Goal: Task Accomplishment & Management: Manage account settings

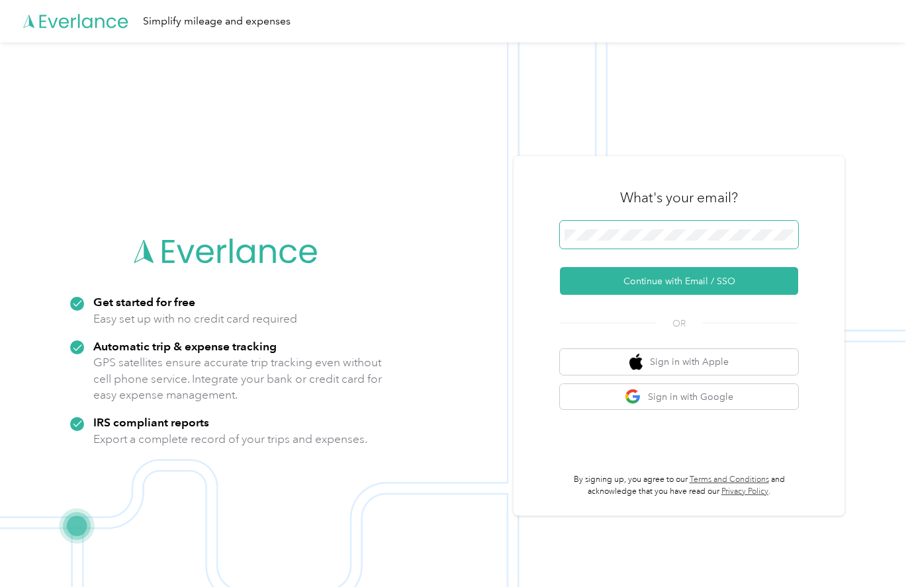
click at [649, 226] on span at bounding box center [679, 235] width 238 height 28
click at [630, 243] on span at bounding box center [679, 235] width 238 height 28
click at [659, 282] on button "Continue with Email / SSO" at bounding box center [679, 281] width 238 height 28
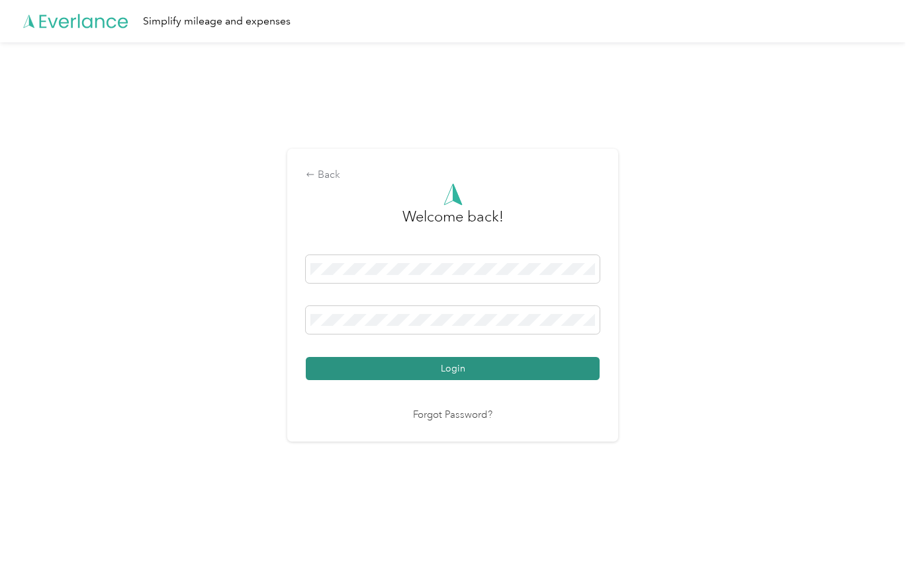
click at [543, 376] on button "Login" at bounding box center [453, 368] width 294 height 23
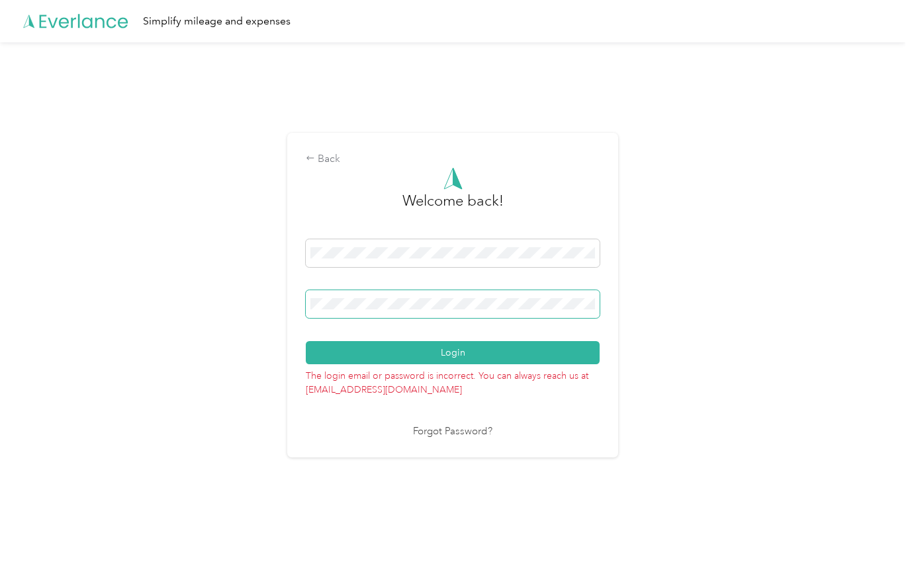
click at [306, 341] on button "Login" at bounding box center [453, 352] width 294 height 23
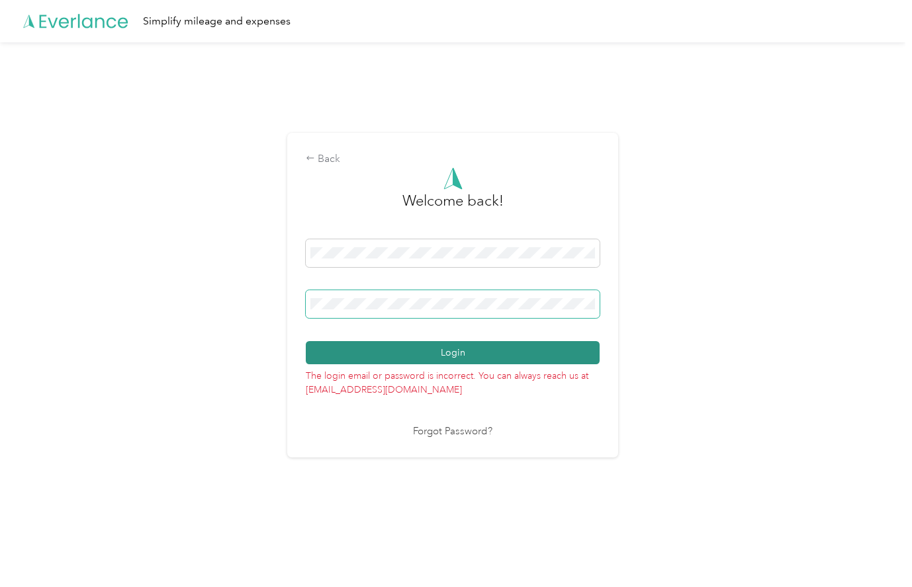
click at [306, 341] on button "Login" at bounding box center [453, 352] width 294 height 23
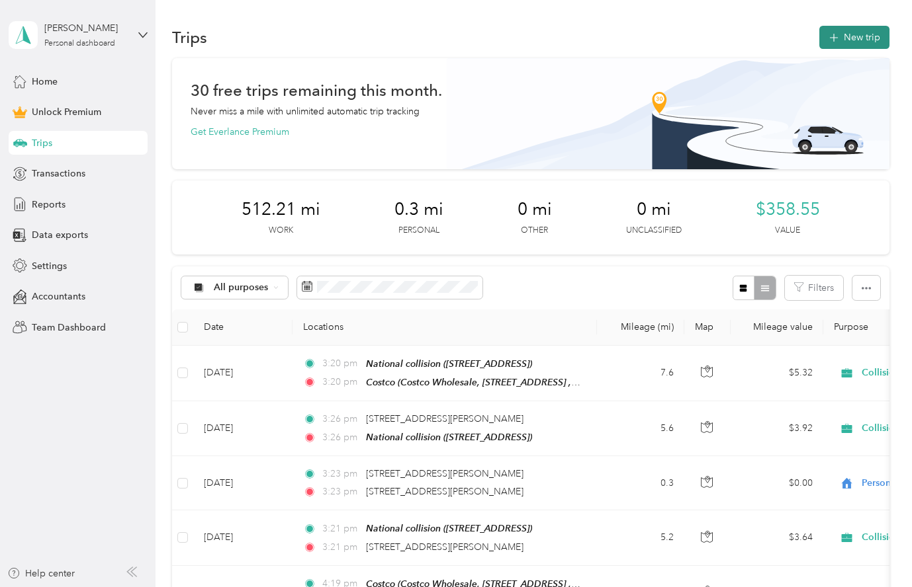
click at [884, 36] on button "New trip" at bounding box center [854, 37] width 70 height 23
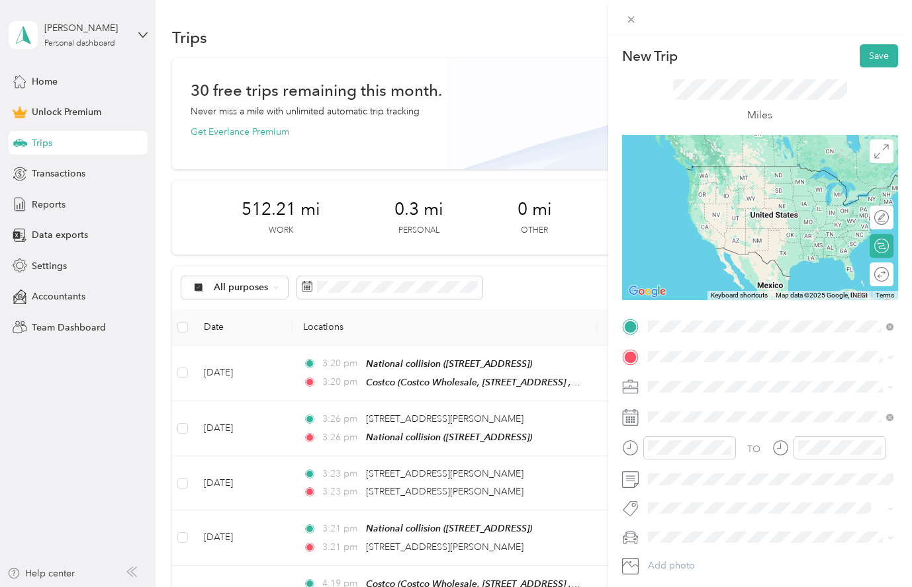
click at [720, 390] on span "[STREET_ADDRESS]" at bounding box center [714, 393] width 84 height 11
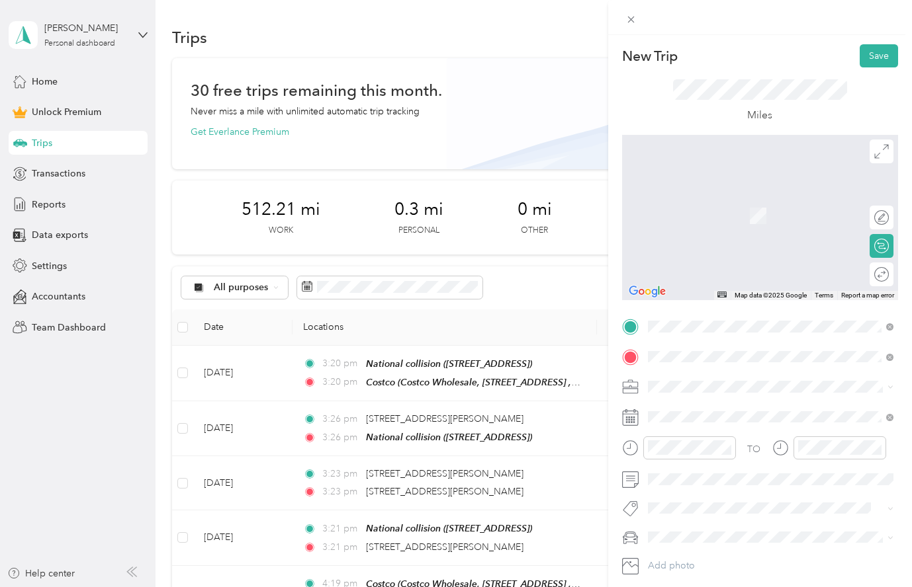
click at [745, 411] on span "[STREET_ADDRESS][US_STATE]" at bounding box center [738, 405] width 132 height 12
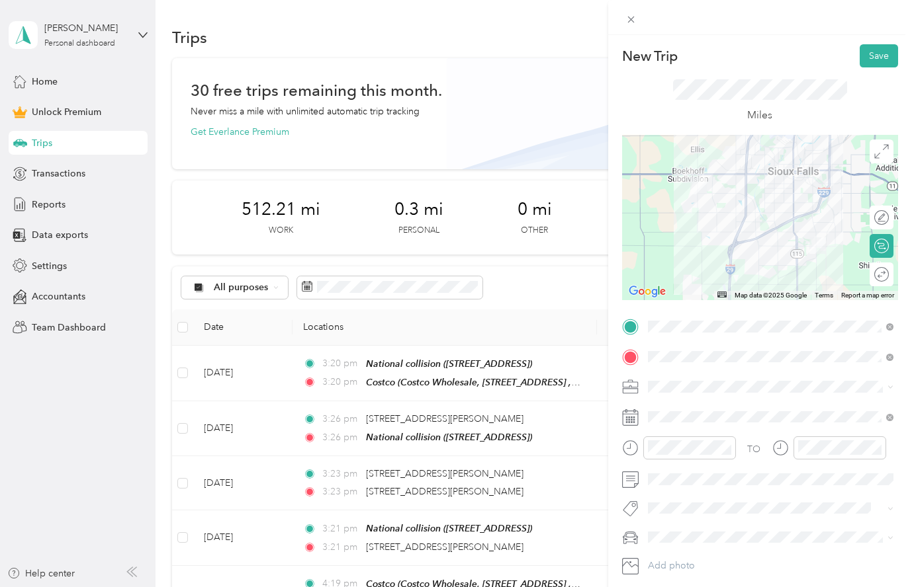
click at [675, 480] on span "Collision" at bounding box center [670, 479] width 36 height 11
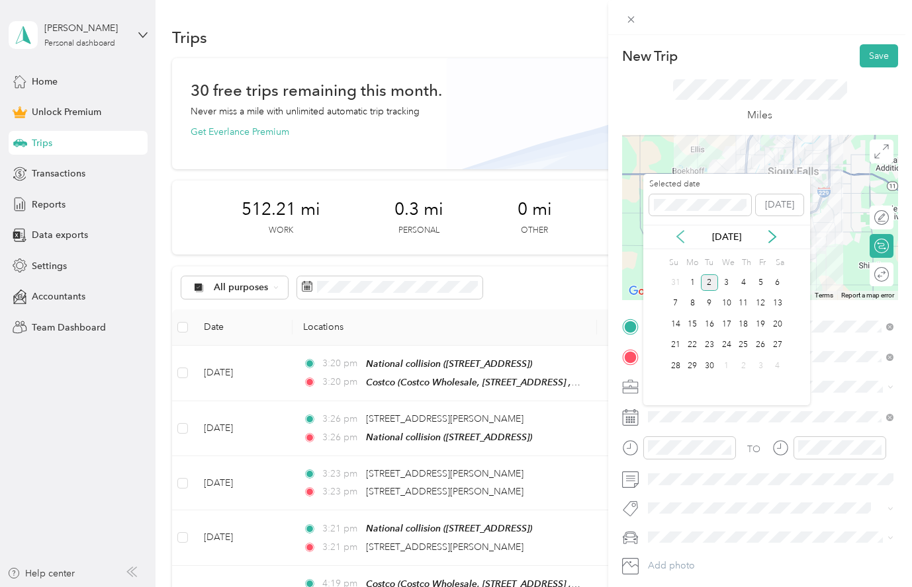
click at [679, 239] on icon at bounding box center [680, 237] width 7 height 12
click at [762, 366] on div "29" at bounding box center [759, 366] width 17 height 17
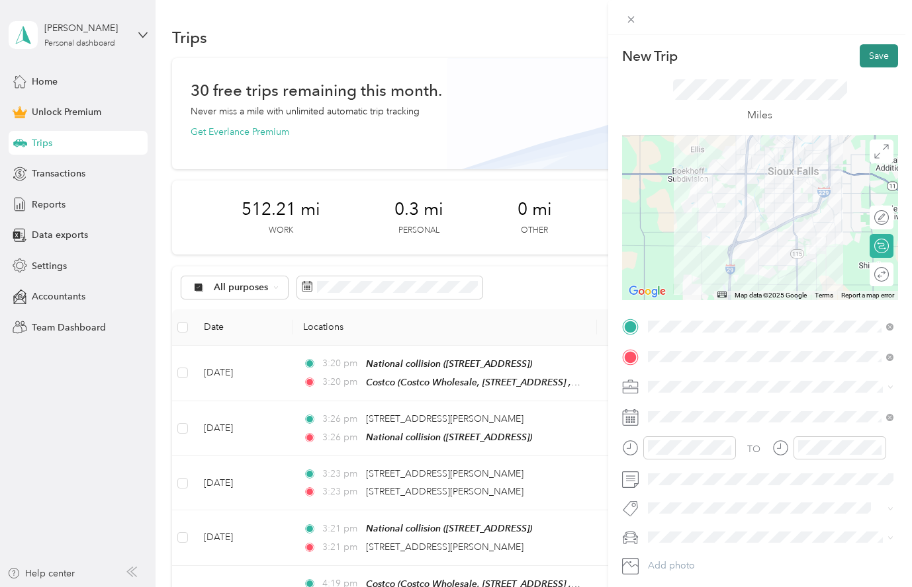
click at [883, 54] on button "Save" at bounding box center [878, 55] width 38 height 23
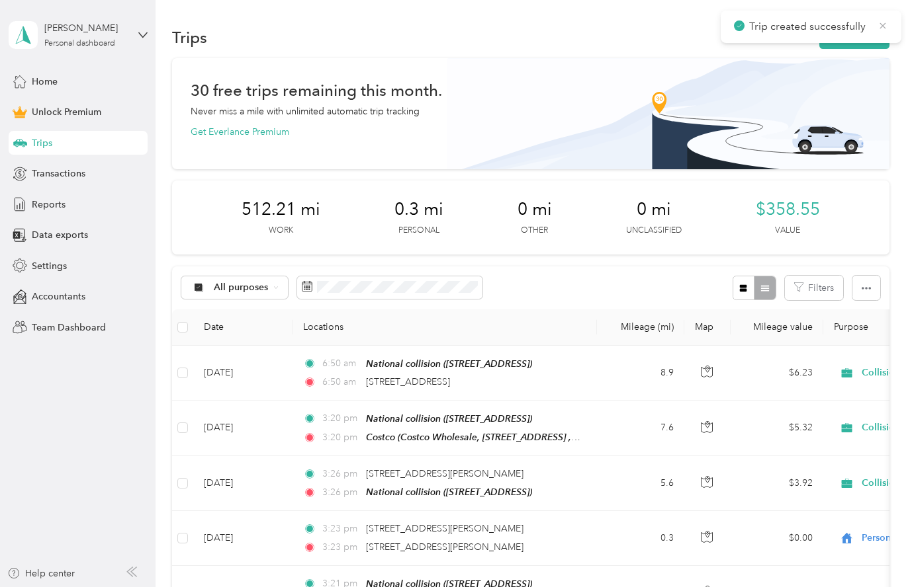
click at [884, 21] on icon at bounding box center [882, 26] width 11 height 12
click at [871, 37] on button "New trip" at bounding box center [854, 37] width 70 height 23
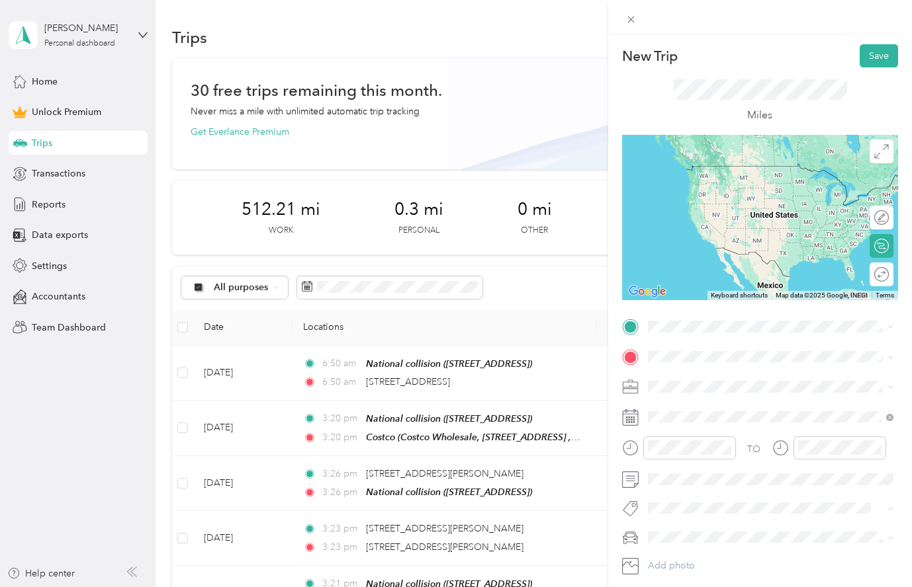
click at [601, 480] on div "New Trip Save This trip cannot be edited because it is either under review, app…" at bounding box center [456, 293] width 912 height 587
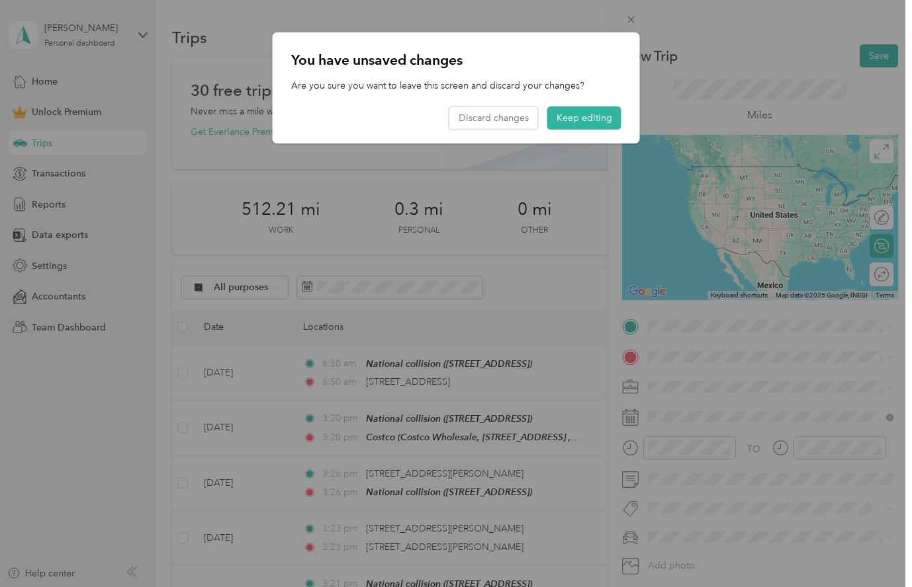
click at [694, 488] on div at bounding box center [456, 293] width 912 height 587
click at [577, 120] on button "Keep editing" at bounding box center [584, 117] width 74 height 23
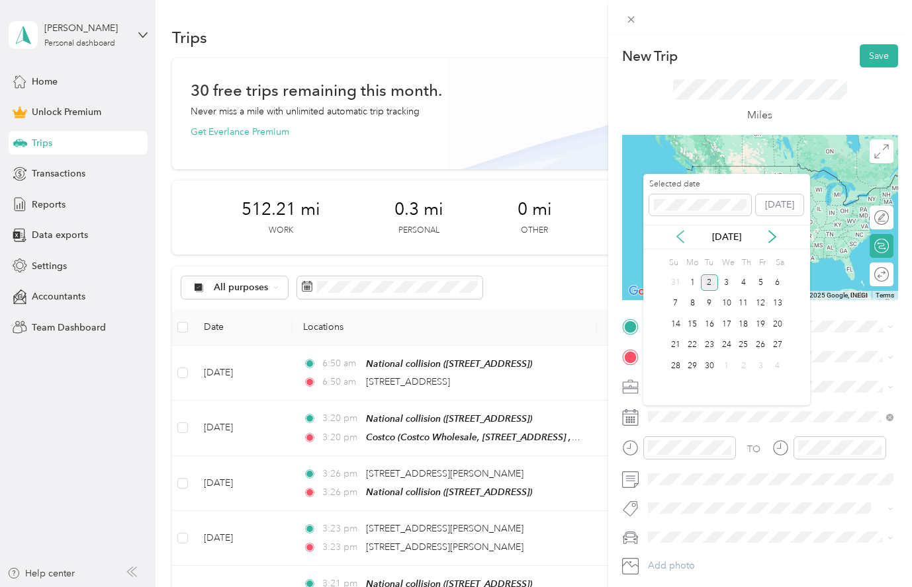
click at [678, 237] on icon at bounding box center [679, 236] width 13 height 13
click at [760, 364] on div "29" at bounding box center [759, 366] width 17 height 17
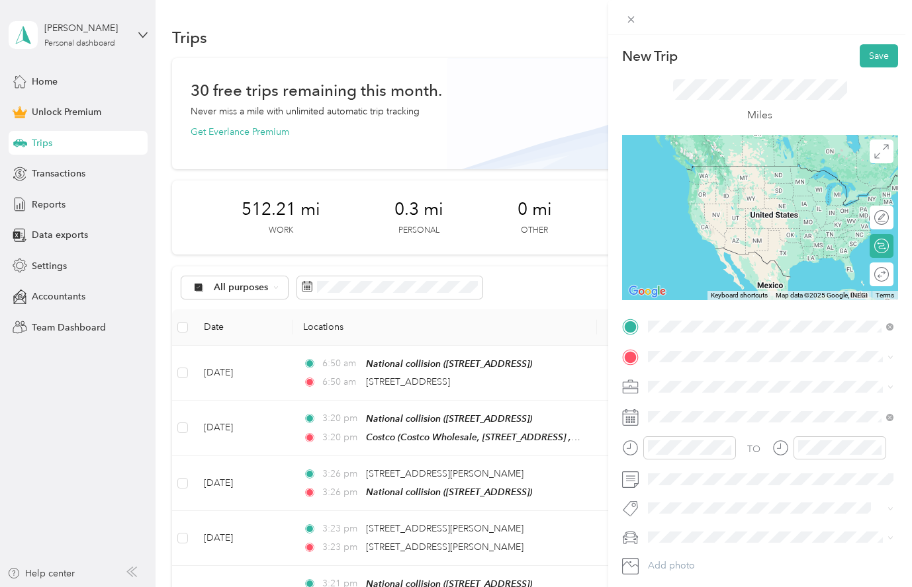
click at [747, 378] on span "[STREET_ADDRESS][US_STATE]" at bounding box center [738, 374] width 132 height 12
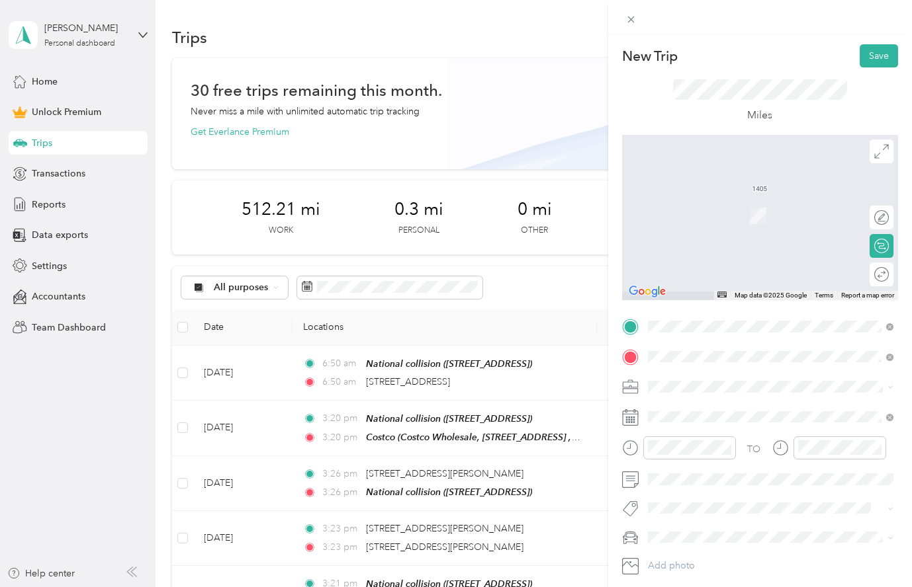
click at [725, 411] on span "[STREET_ADDRESS][US_STATE]" at bounding box center [738, 405] width 132 height 12
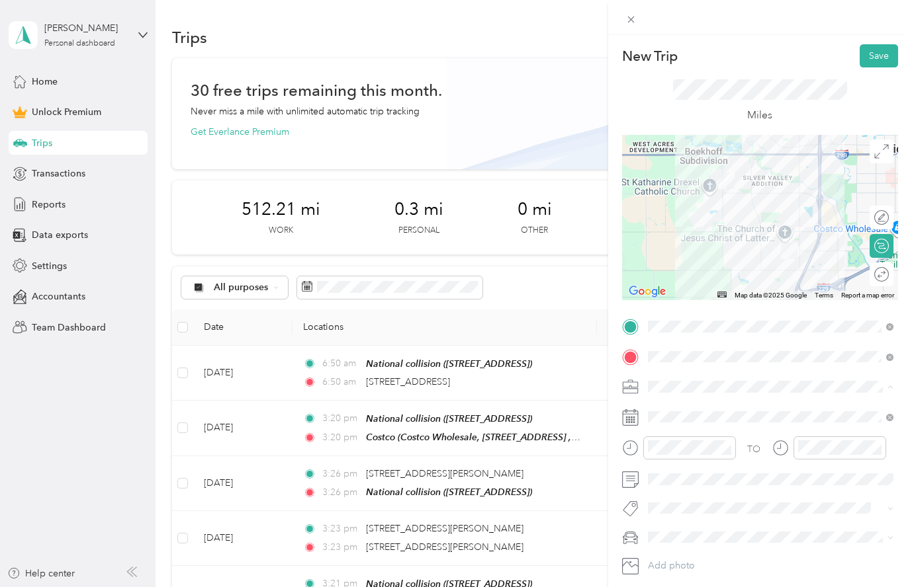
click at [674, 479] on span "Collision" at bounding box center [670, 479] width 36 height 11
click at [878, 58] on button "Save" at bounding box center [878, 55] width 38 height 23
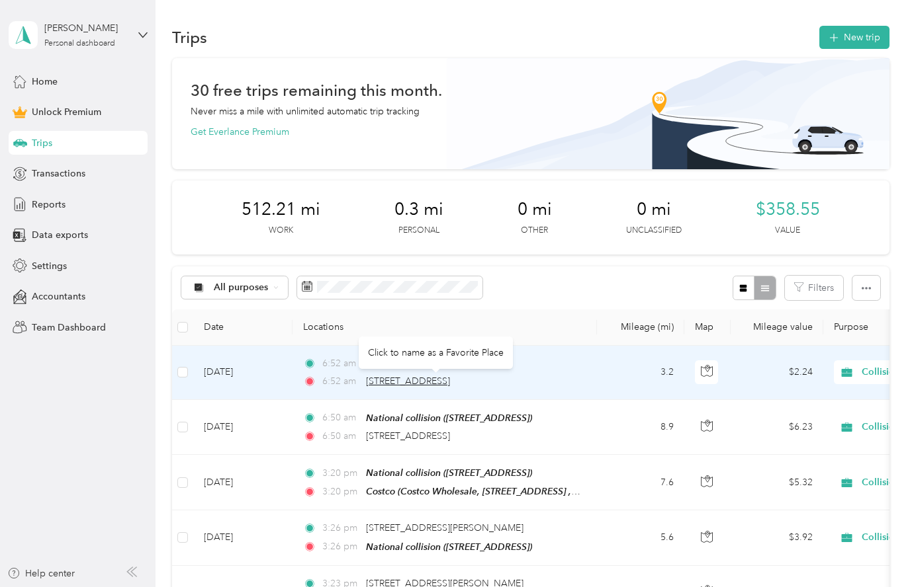
copy span "Sioux"
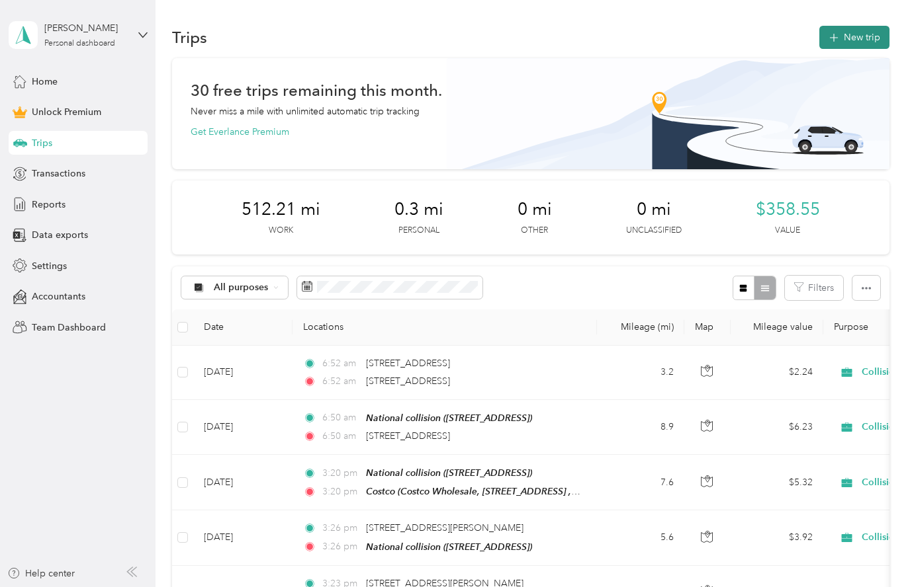
click at [857, 40] on button "New trip" at bounding box center [854, 37] width 70 height 23
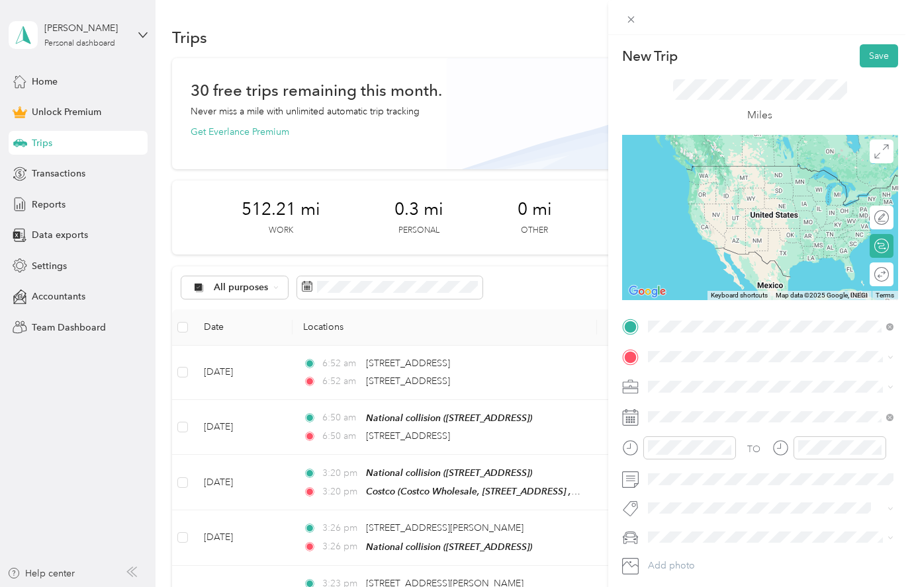
click at [734, 378] on span "[STREET_ADDRESS][US_STATE]" at bounding box center [738, 374] width 132 height 12
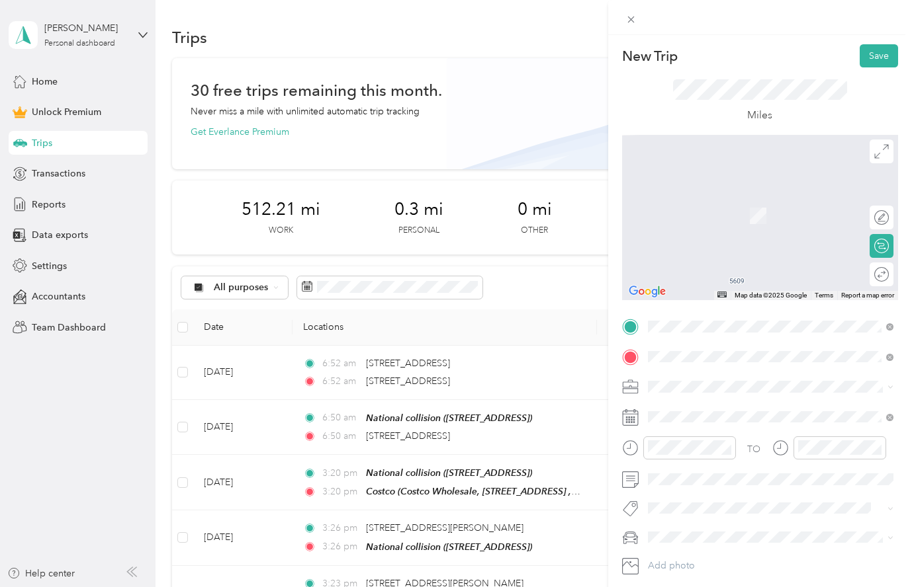
click at [735, 412] on div "National collision [STREET_ADDRESS]" at bounding box center [714, 417] width 84 height 28
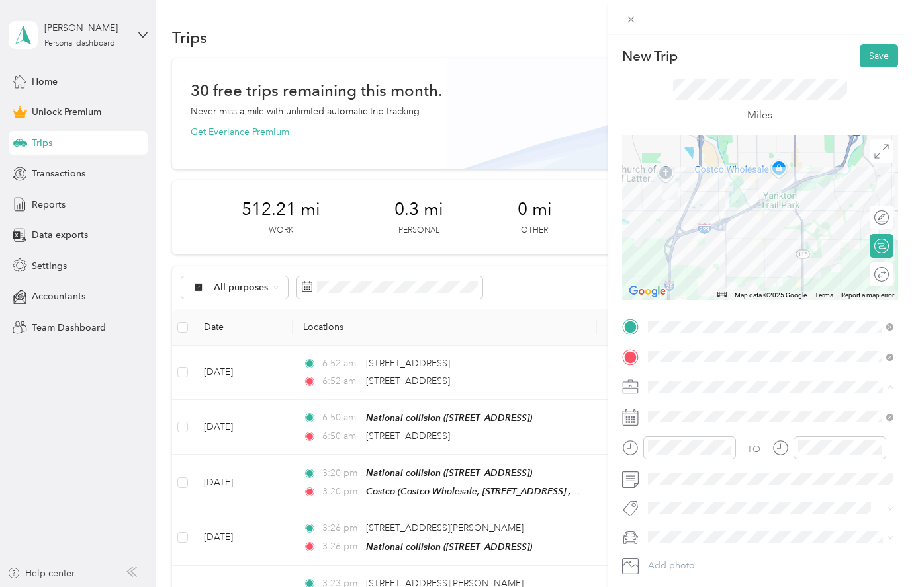
click at [675, 476] on span "Collision" at bounding box center [670, 479] width 36 height 11
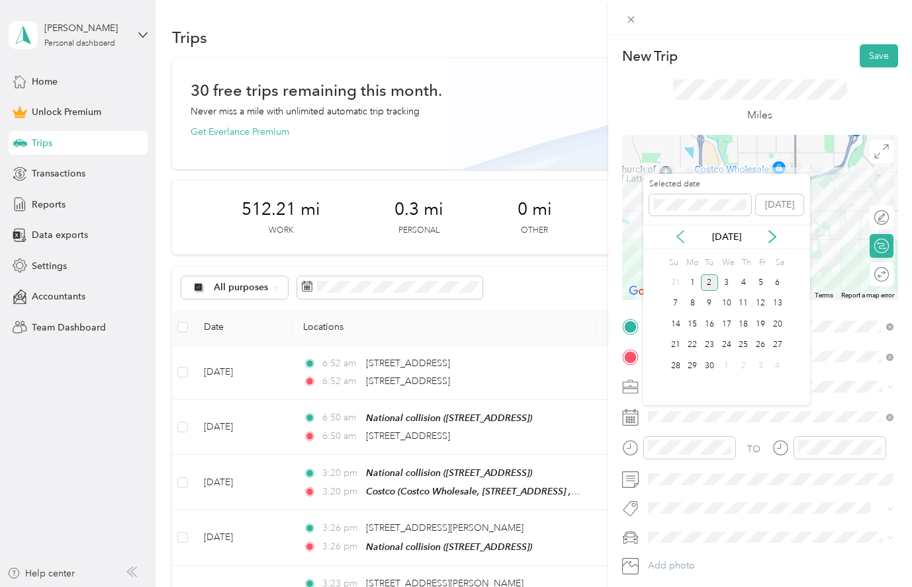
click at [681, 235] on icon at bounding box center [679, 236] width 13 height 13
click at [759, 367] on div "29" at bounding box center [759, 366] width 17 height 17
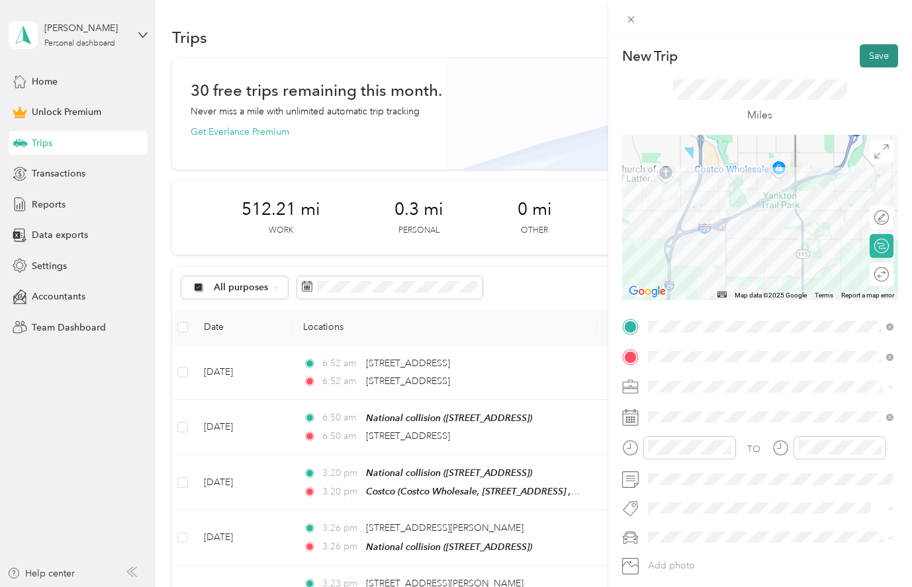
click at [880, 53] on button "Save" at bounding box center [878, 55] width 38 height 23
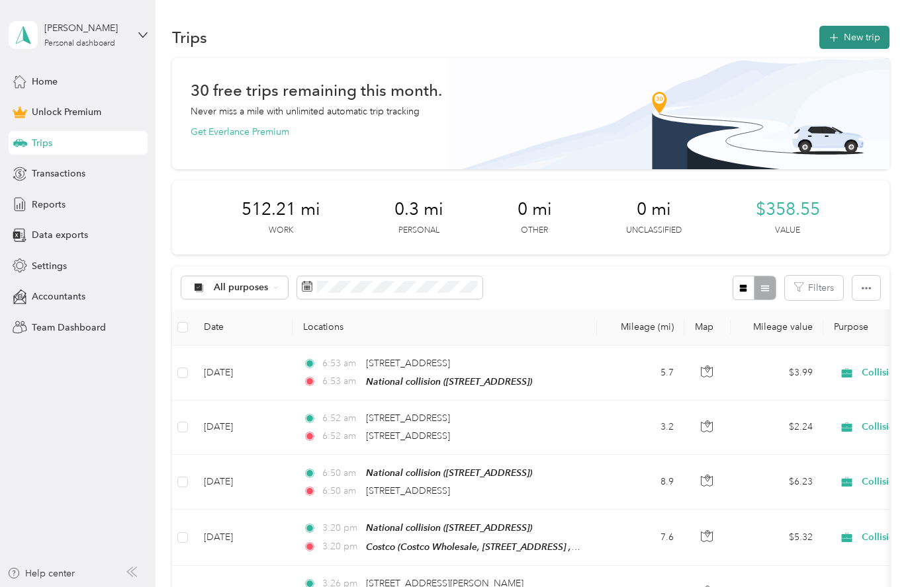
click at [854, 38] on button "New trip" at bounding box center [854, 37] width 70 height 23
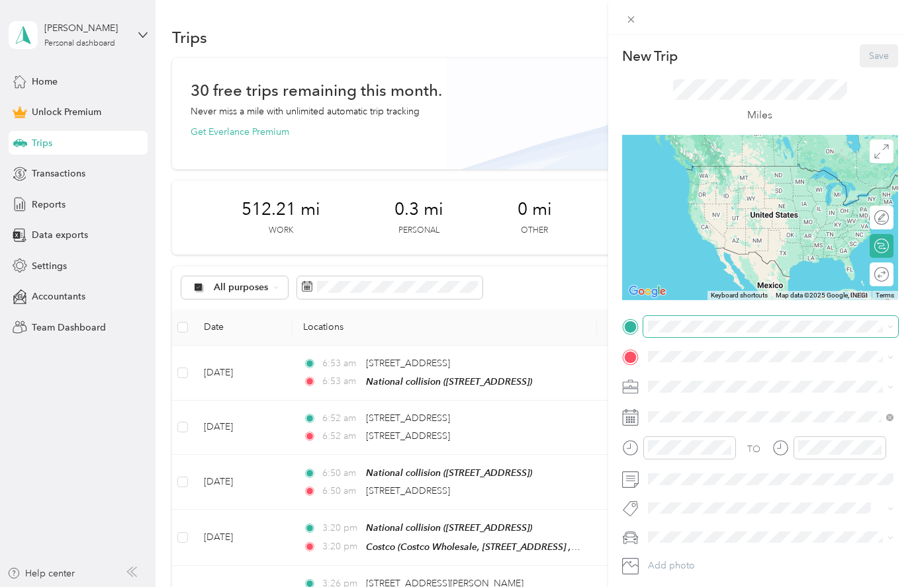
click at [674, 333] on span at bounding box center [770, 326] width 255 height 21
click at [743, 387] on div "National collision [STREET_ADDRESS]" at bounding box center [714, 386] width 84 height 28
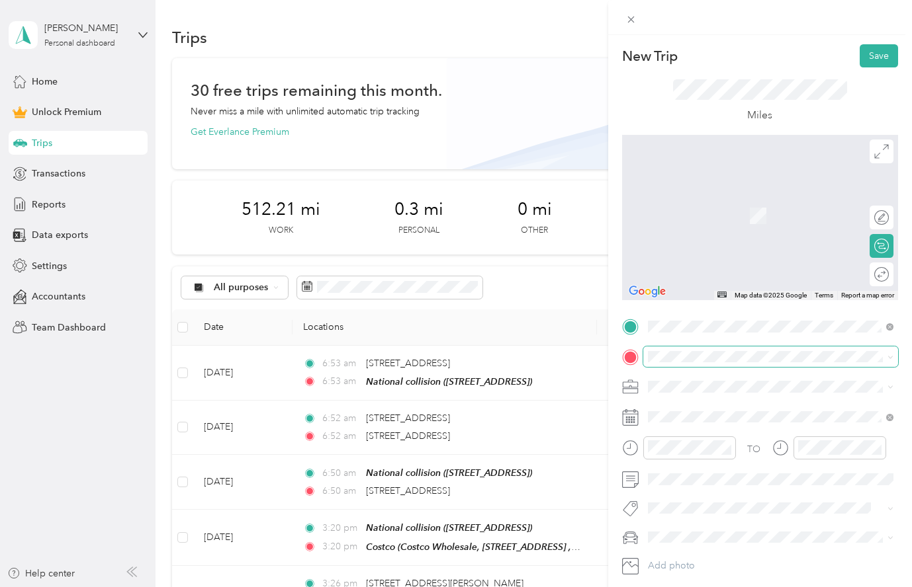
click at [682, 364] on span at bounding box center [770, 357] width 255 height 21
click at [671, 349] on span at bounding box center [770, 357] width 255 height 21
click at [735, 428] on div "Costco Costco Wholesale, [STREET_ADDRESS][GEOGRAPHIC_DATA]" at bounding box center [780, 431] width 216 height 56
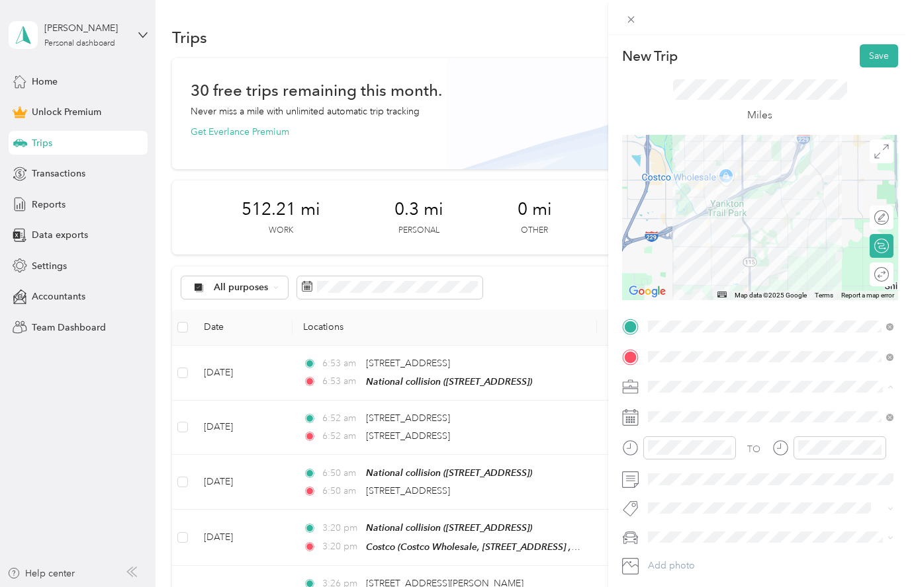
click at [674, 478] on span "Collision" at bounding box center [670, 479] width 36 height 11
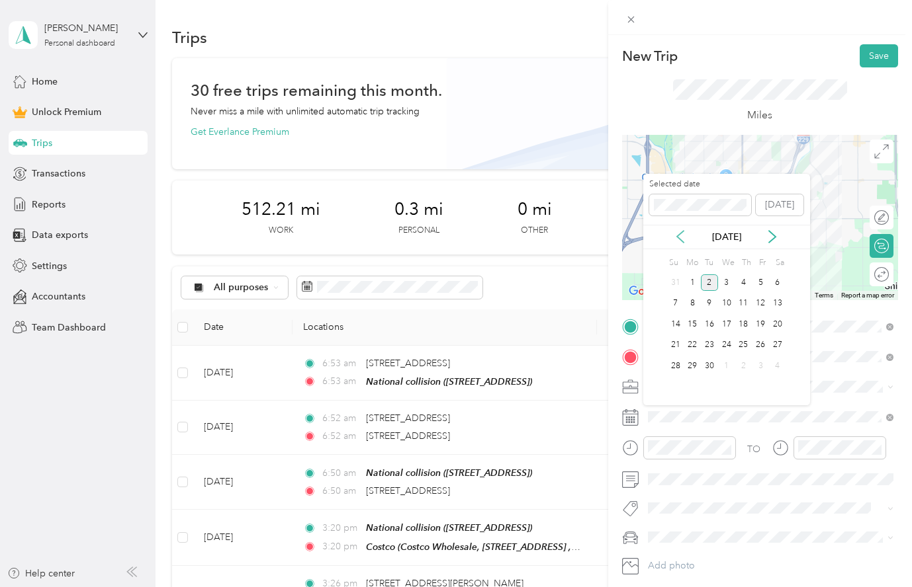
click at [683, 238] on icon at bounding box center [679, 236] width 13 height 13
click at [745, 366] on div "28" at bounding box center [743, 366] width 17 height 17
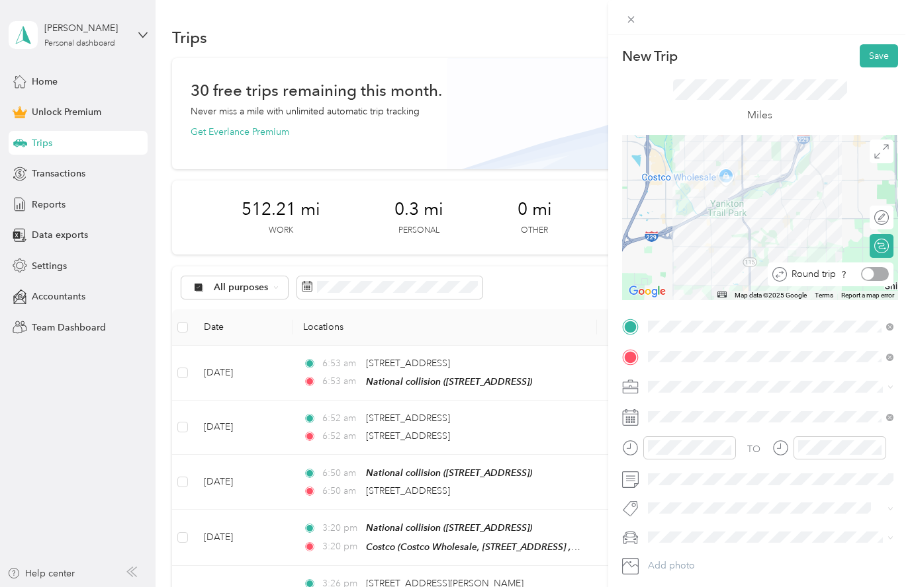
click at [873, 273] on div at bounding box center [868, 275] width 12 height 12
click at [882, 53] on button "Save" at bounding box center [878, 55] width 38 height 23
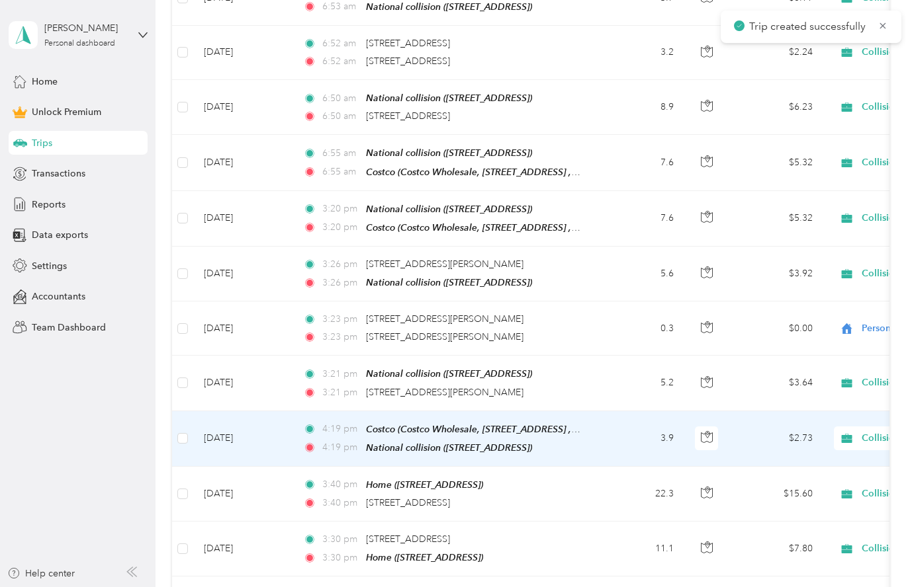
scroll to position [380, 0]
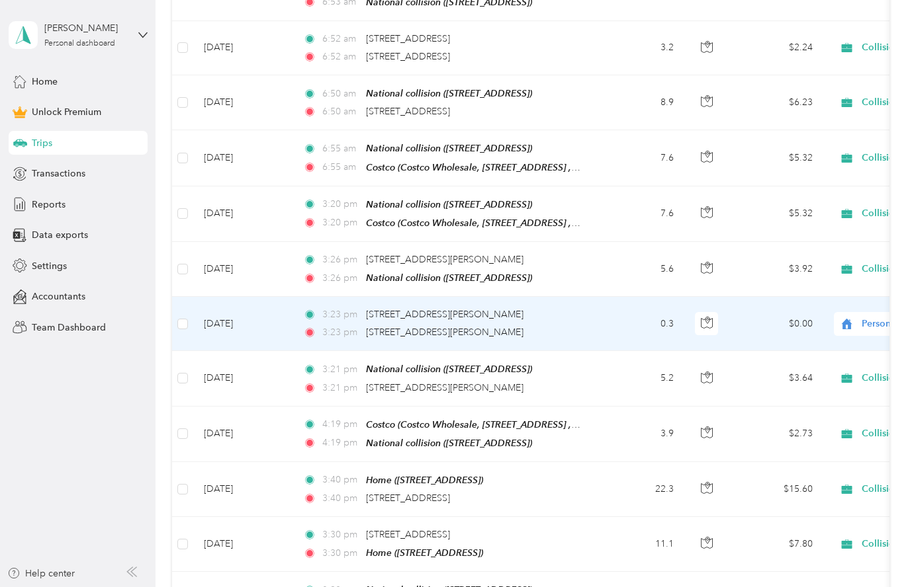
click at [876, 329] on div "Personal" at bounding box center [915, 324] width 164 height 24
click at [808, 415] on span "Collision" at bounding box center [842, 416] width 122 height 14
click at [544, 319] on div "3:23 pm [STREET_ADDRESS][PERSON_NAME]" at bounding box center [442, 315] width 278 height 15
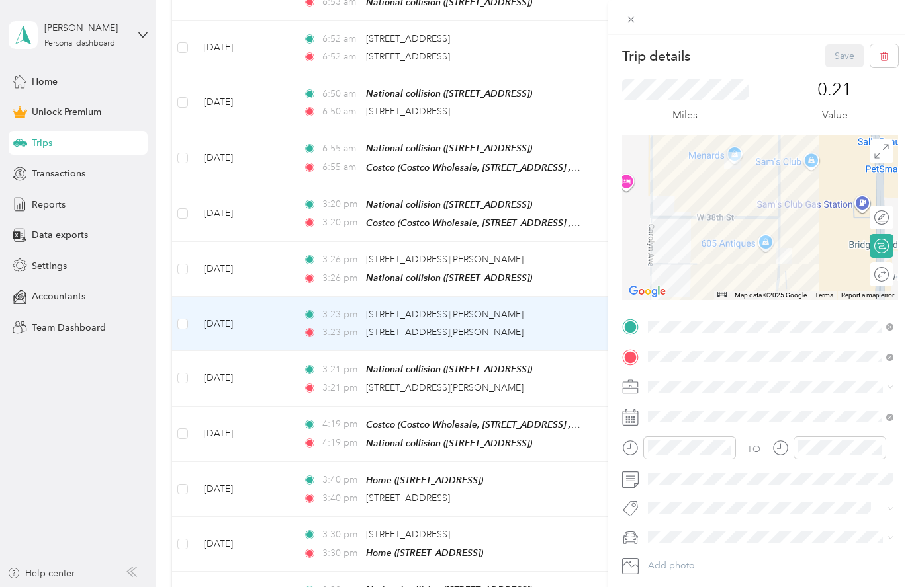
click at [551, 328] on div "Trip details Save This trip cannot be edited because it is either under review,…" at bounding box center [456, 293] width 912 height 587
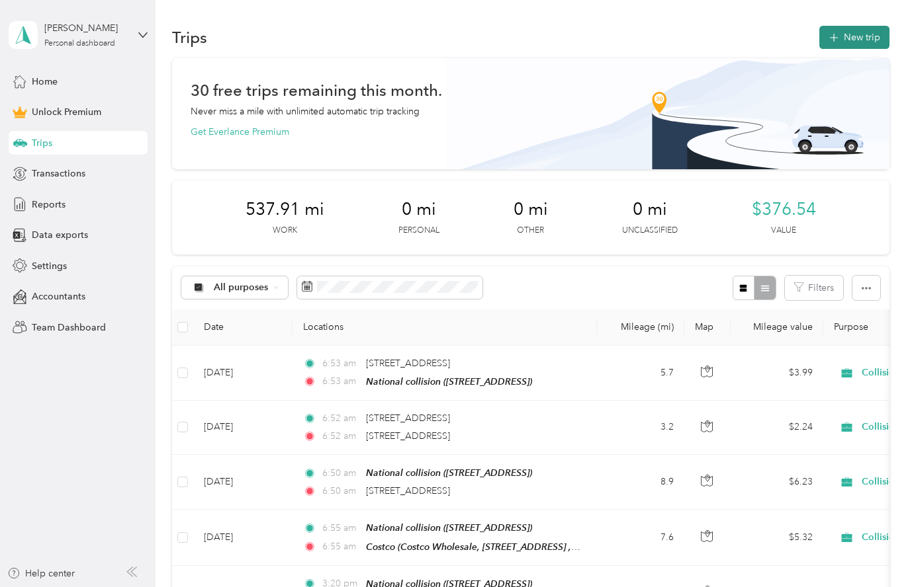
click at [852, 35] on button "New trip" at bounding box center [854, 37] width 70 height 23
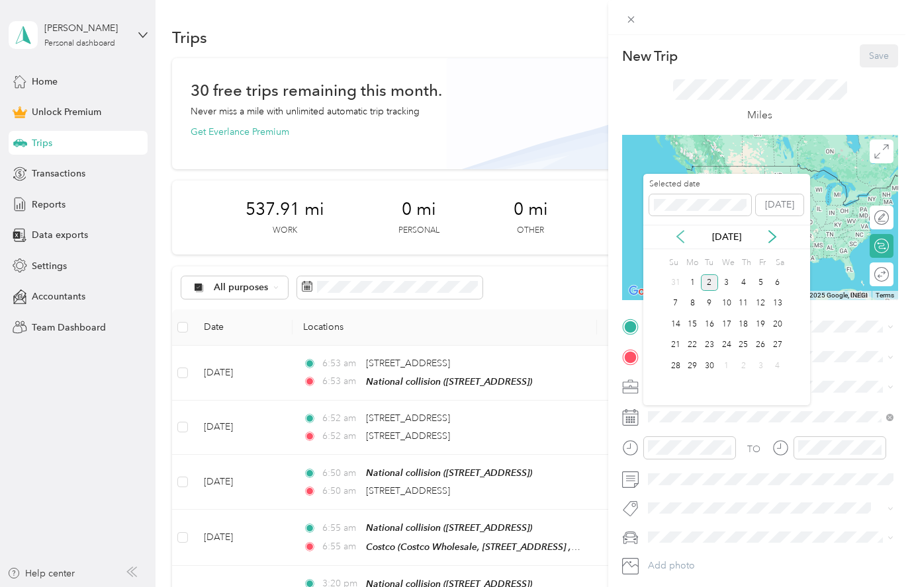
click at [681, 239] on icon at bounding box center [679, 236] width 13 height 13
click at [742, 344] on div "21" at bounding box center [743, 345] width 17 height 17
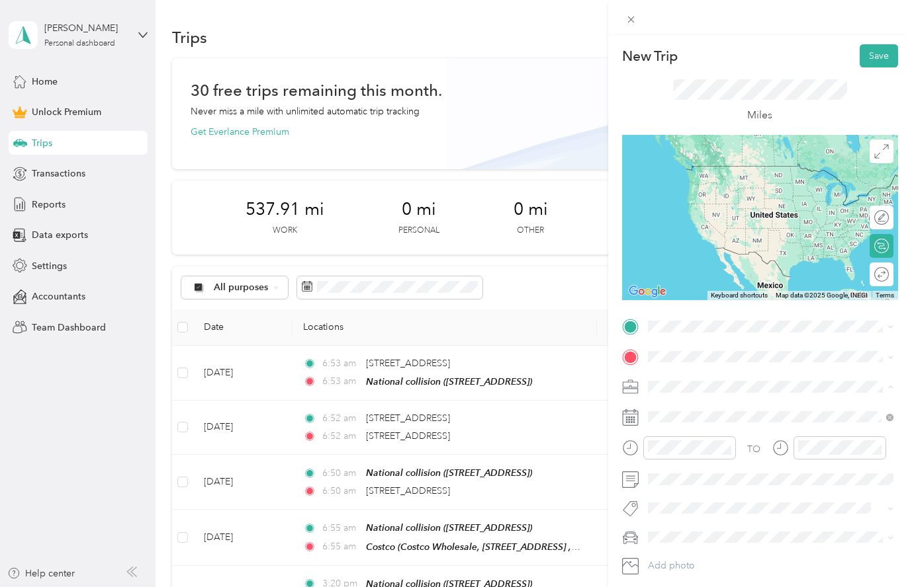
click at [682, 479] on span "Collision" at bounding box center [670, 479] width 36 height 11
click at [713, 389] on span "[STREET_ADDRESS]" at bounding box center [714, 393] width 84 height 11
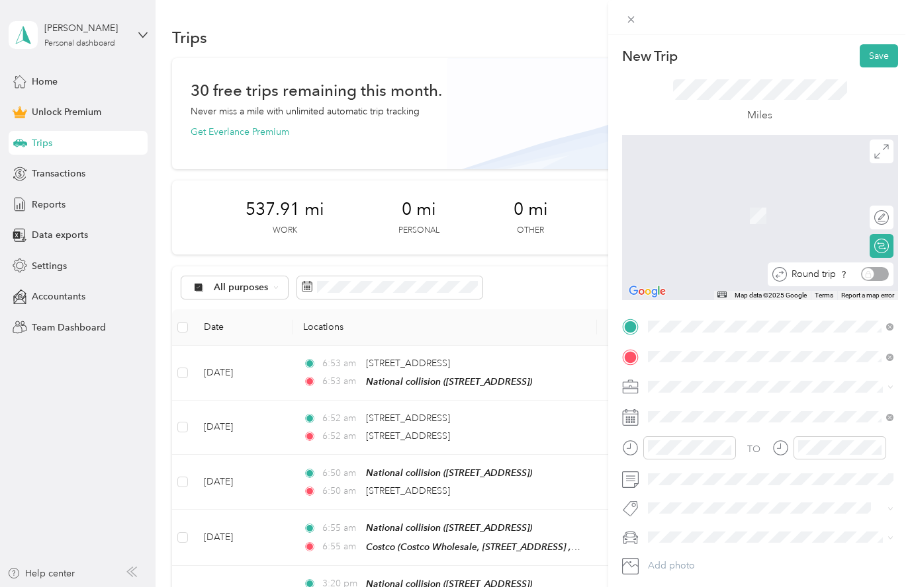
click at [879, 275] on div "Round trip" at bounding box center [837, 274] width 102 height 14
click at [868, 274] on div "Round trip" at bounding box center [837, 274] width 102 height 14
click at [871, 275] on div "Round trip" at bounding box center [837, 274] width 102 height 14
click at [866, 274] on div "Round trip" at bounding box center [837, 274] width 102 height 14
click at [867, 273] on div "Round trip" at bounding box center [837, 274] width 102 height 14
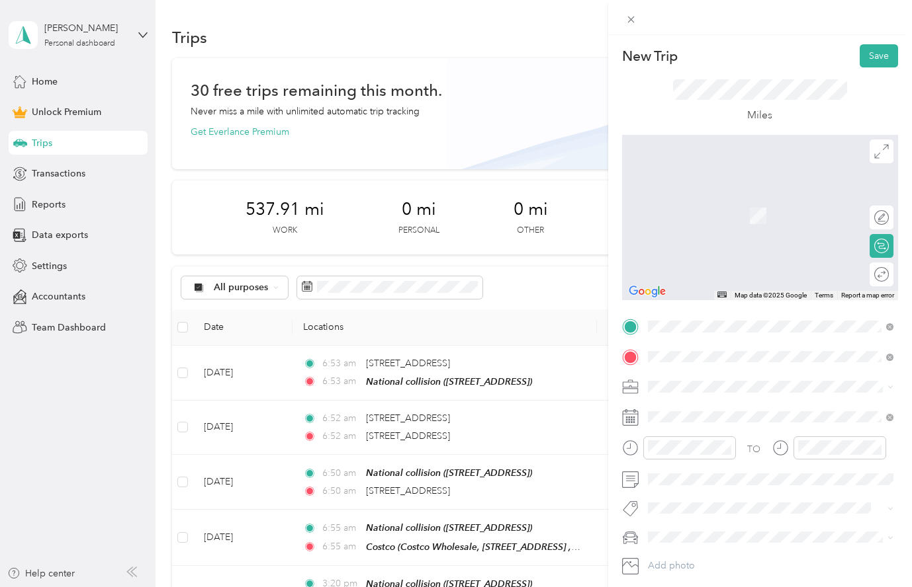
click at [738, 408] on span "[STREET_ADDRESS][US_STATE]" at bounding box center [738, 405] width 132 height 12
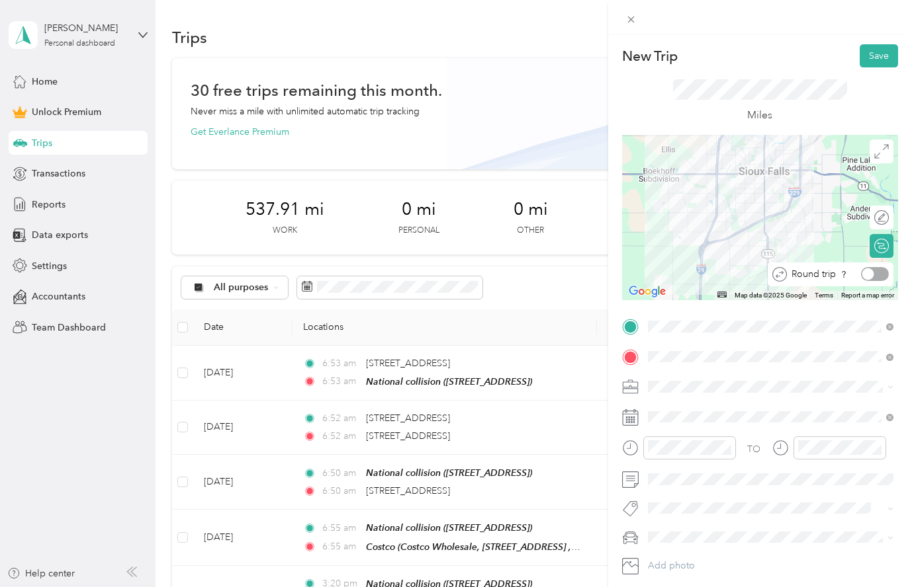
click at [868, 271] on div at bounding box center [868, 275] width 12 height 12
click at [883, 54] on button "Save" at bounding box center [878, 55] width 38 height 23
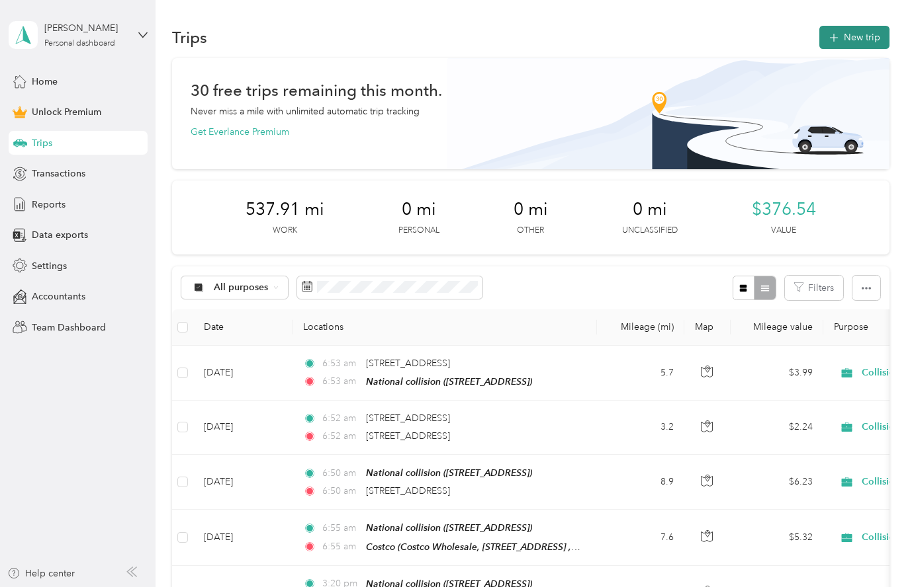
click at [872, 34] on button "New trip" at bounding box center [854, 37] width 70 height 23
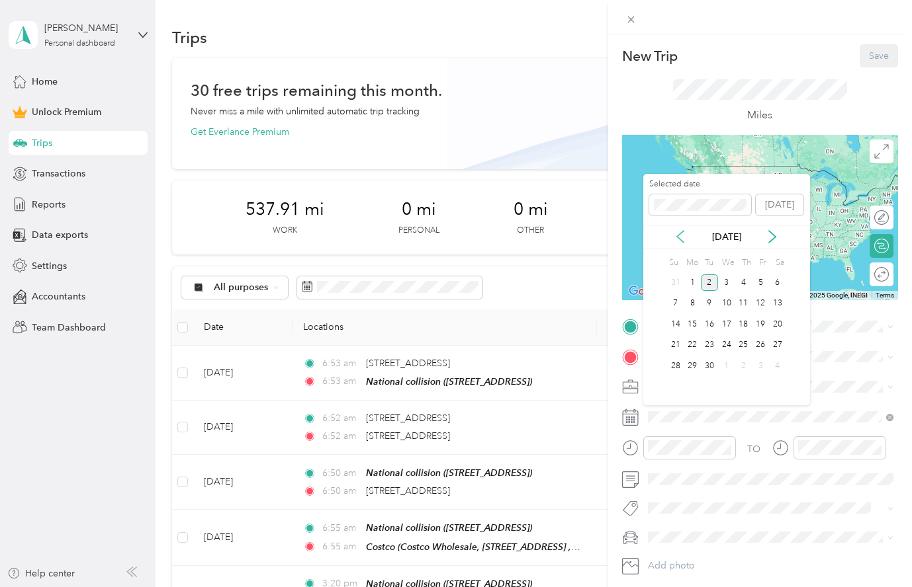
click at [677, 239] on icon at bounding box center [679, 236] width 13 height 13
click at [726, 347] on div "20" at bounding box center [726, 345] width 17 height 17
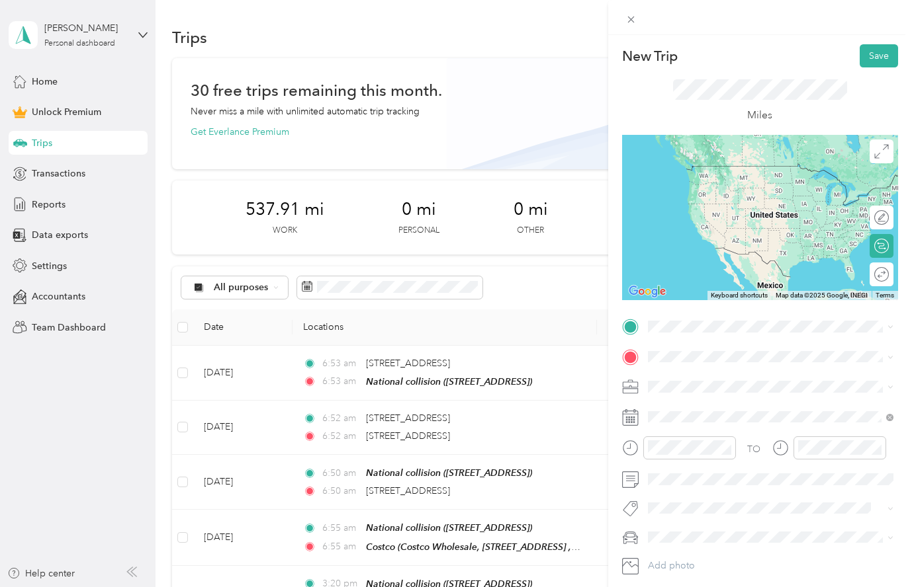
click at [727, 392] on span "[STREET_ADDRESS]" at bounding box center [714, 393] width 84 height 11
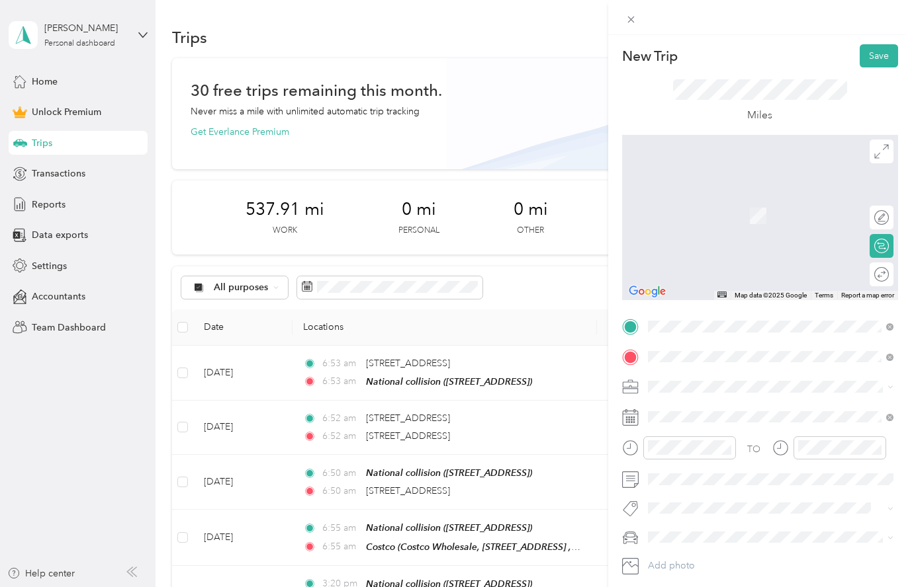
click at [714, 423] on span "[STREET_ADDRESS]" at bounding box center [714, 424] width 84 height 11
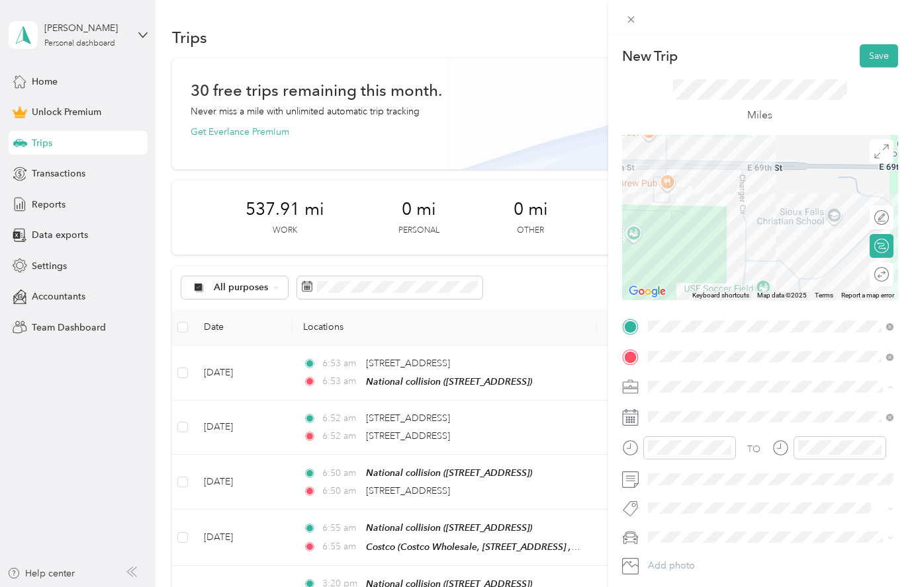
click at [673, 478] on span "Collision" at bounding box center [670, 479] width 36 height 11
click at [775, 543] on span at bounding box center [770, 537] width 255 height 21
click at [883, 61] on button "Save" at bounding box center [878, 55] width 38 height 23
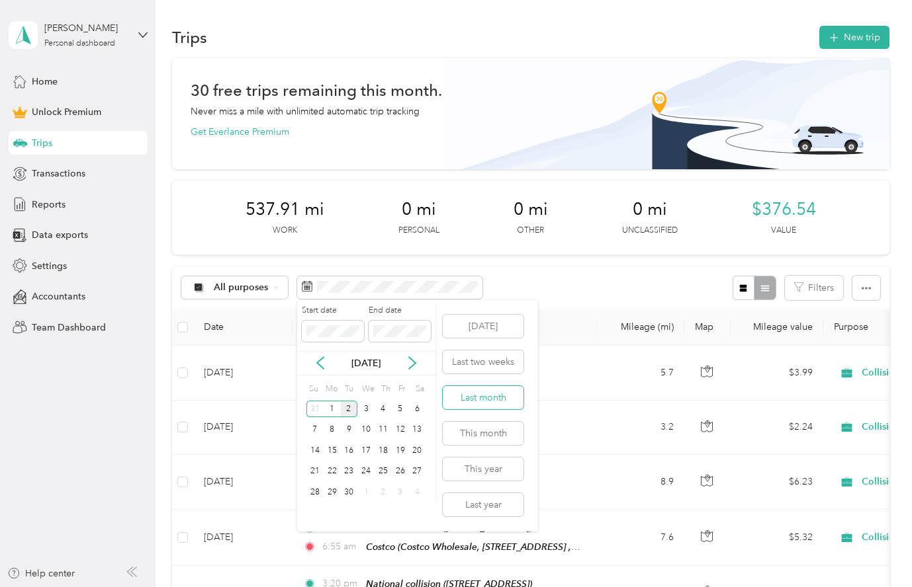
click at [483, 399] on button "Last month" at bounding box center [483, 397] width 81 height 23
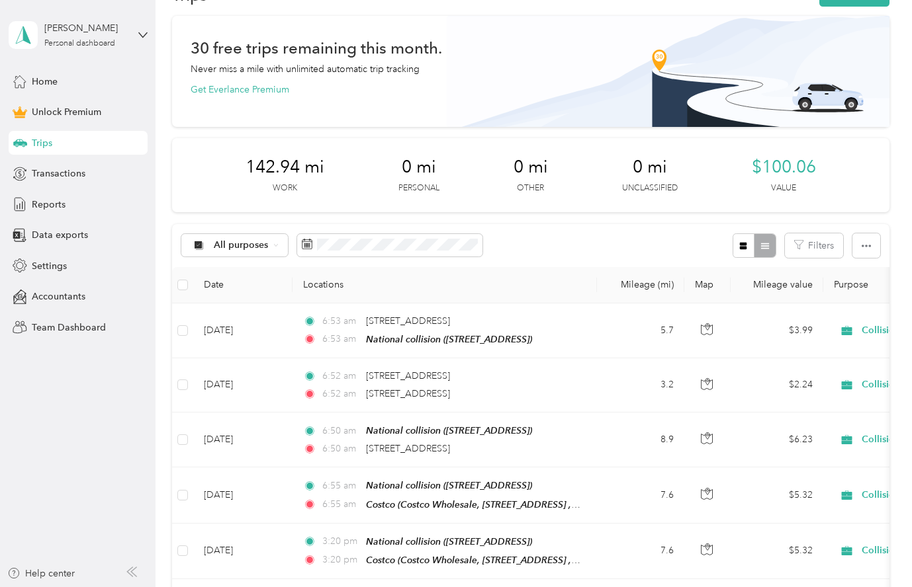
scroll to position [40, 0]
